Goal: Register for event/course

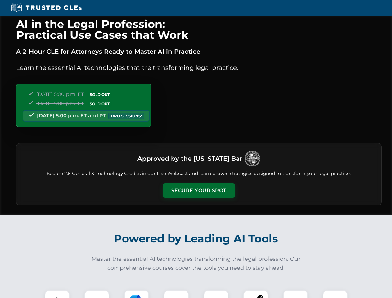
click at [199, 191] on button "Secure Your Spot" at bounding box center [199, 190] width 73 height 14
click at [57, 294] on img at bounding box center [57, 302] width 18 height 18
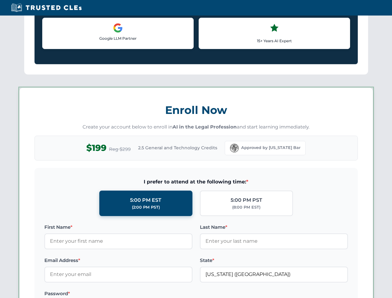
click at [137, 294] on label "Password *" at bounding box center [118, 293] width 148 height 7
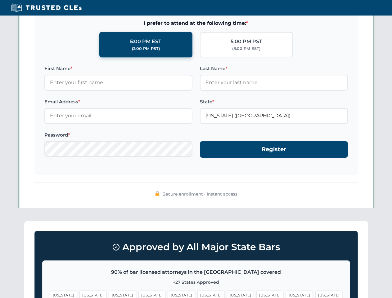
click at [286, 294] on span "[US_STATE]" at bounding box center [299, 295] width 27 height 9
